Goal: Task Accomplishment & Management: Complete application form

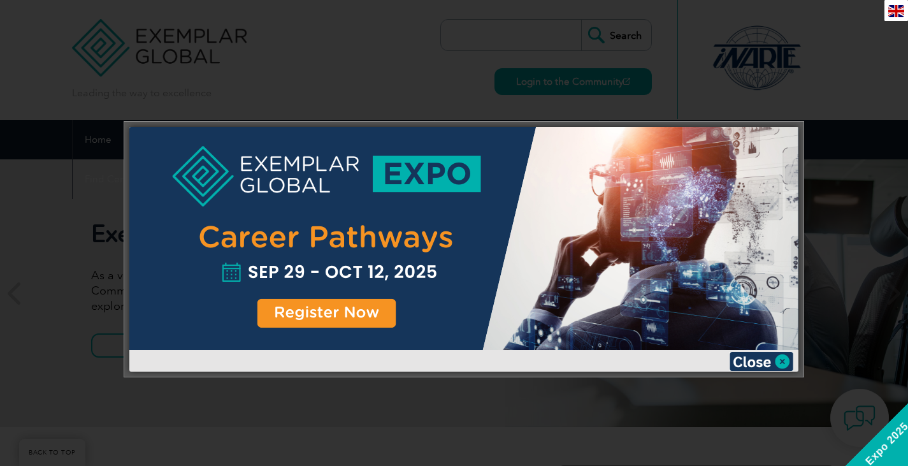
scroll to position [236, 0]
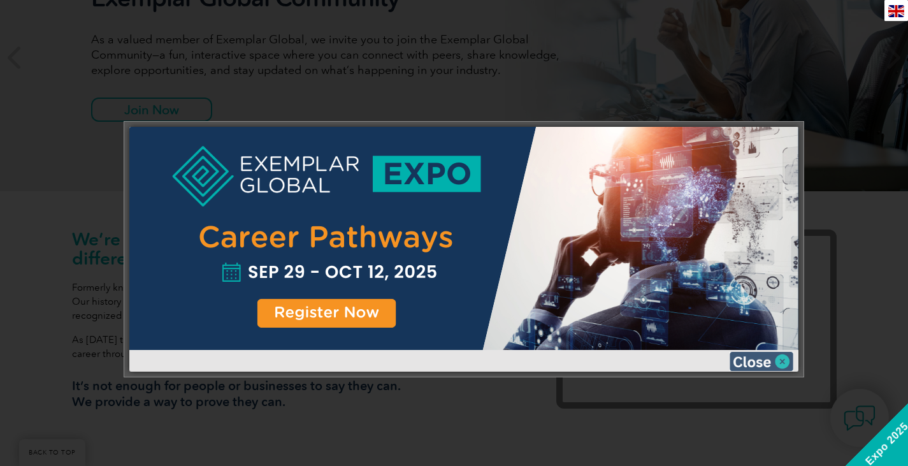
click at [785, 360] on img at bounding box center [762, 361] width 64 height 19
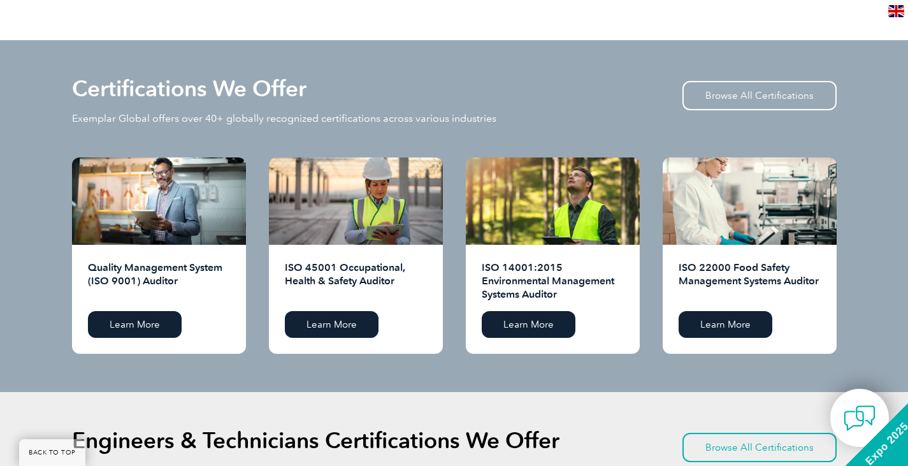
scroll to position [1238, 0]
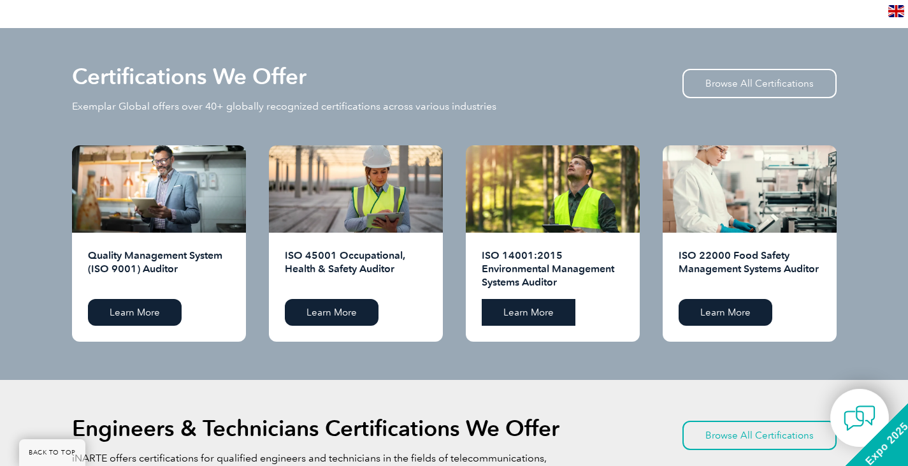
click at [537, 315] on link "Learn More" at bounding box center [529, 312] width 94 height 27
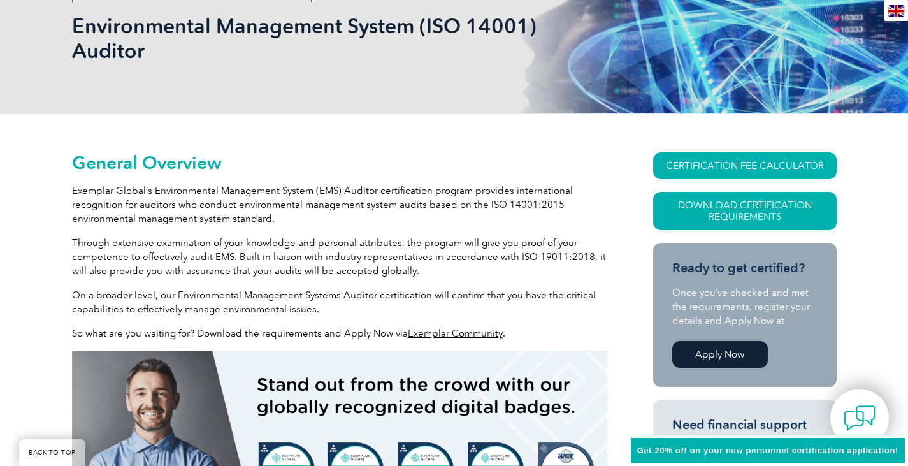
scroll to position [276, 0]
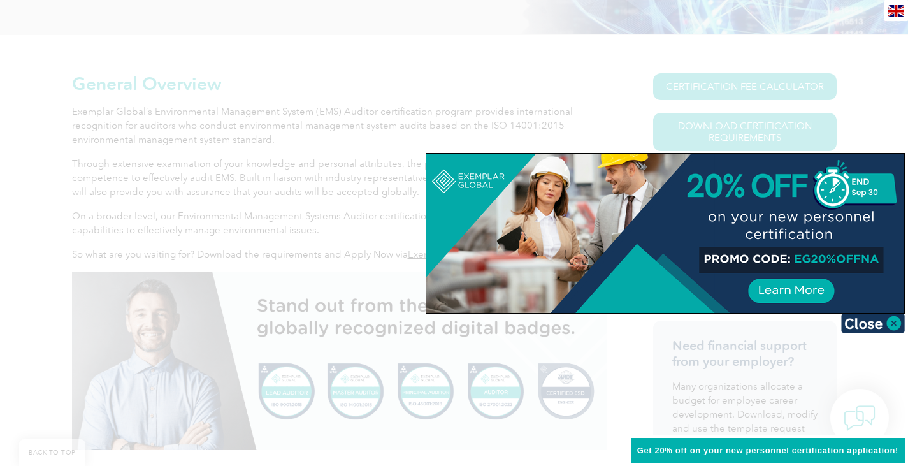
click at [338, 265] on div at bounding box center [454, 233] width 908 height 466
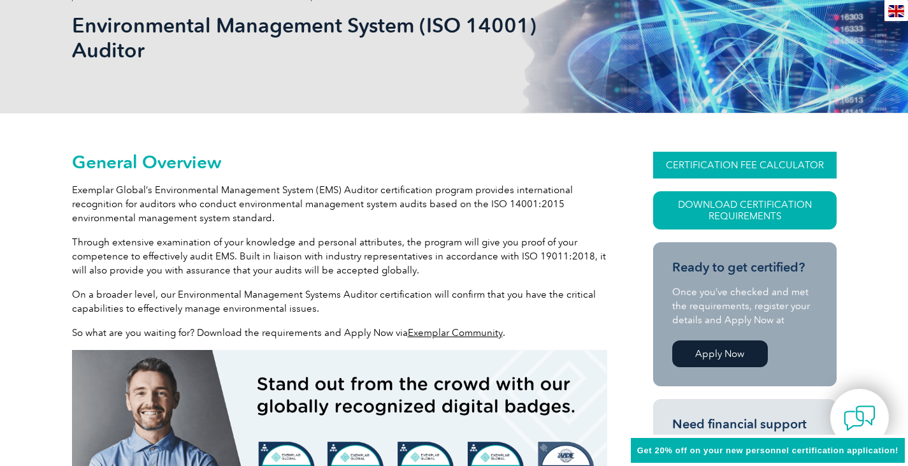
scroll to position [592, 0]
